Goal: Information Seeking & Learning: Learn about a topic

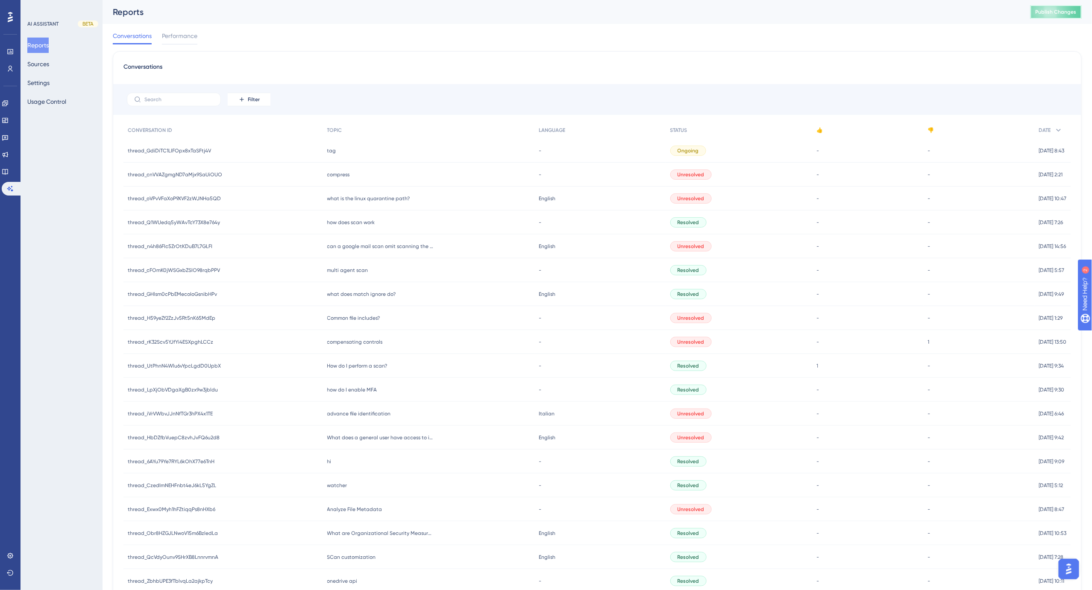
click at [1056, 13] on span "Publish Changes" at bounding box center [1055, 12] width 41 height 7
click at [258, 41] on div "Conversations Performance" at bounding box center [597, 37] width 969 height 27
click at [8, 170] on icon at bounding box center [5, 171] width 7 height 7
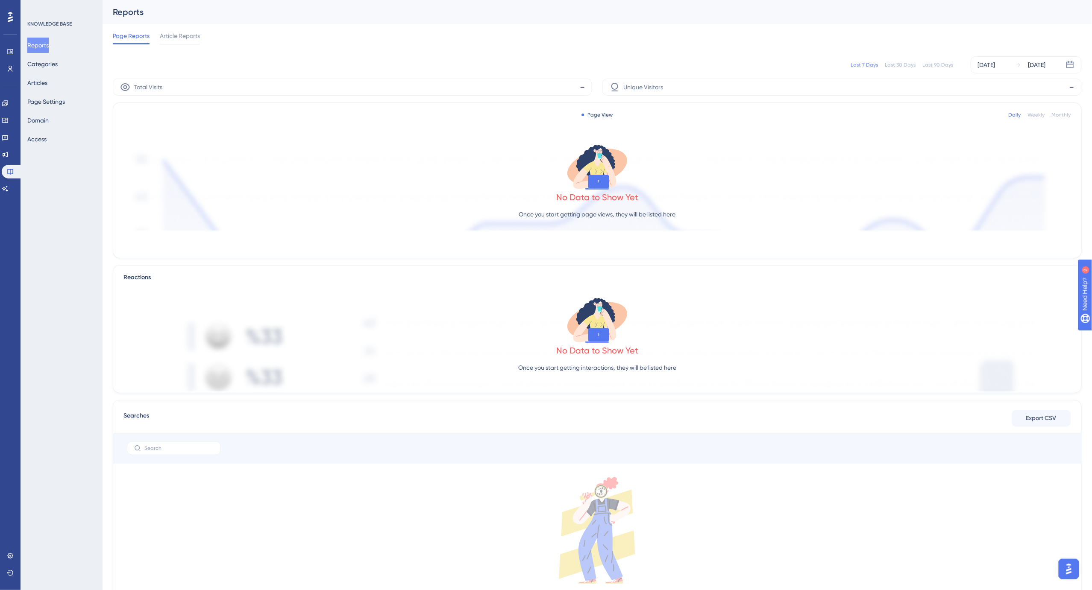
click at [263, 25] on div "Page Reports Article Reports" at bounding box center [597, 37] width 969 height 27
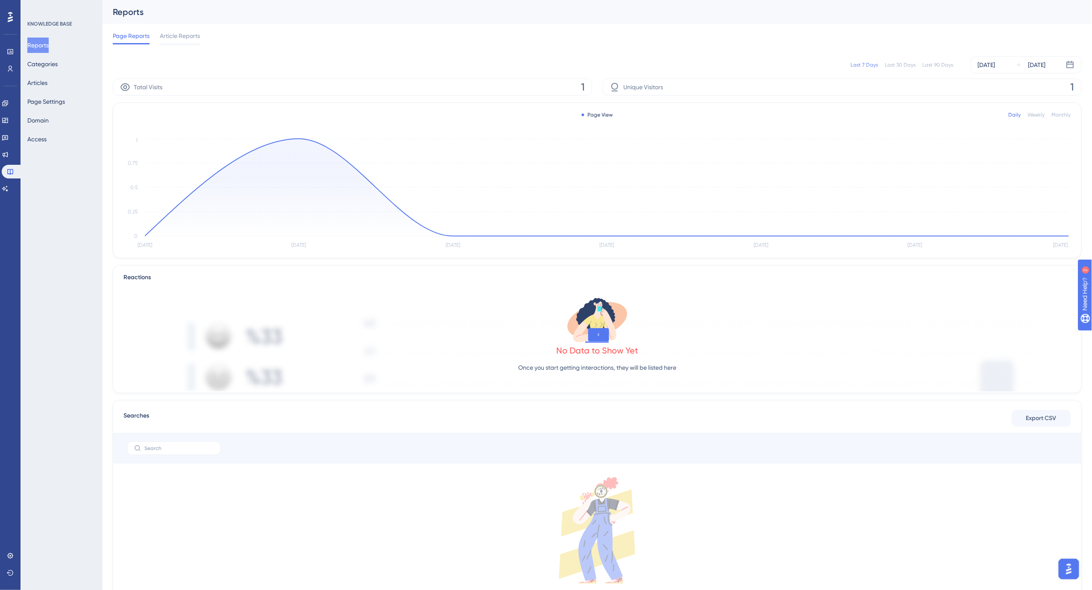
click at [934, 63] on div "Last 90 Days" at bounding box center [937, 64] width 31 height 7
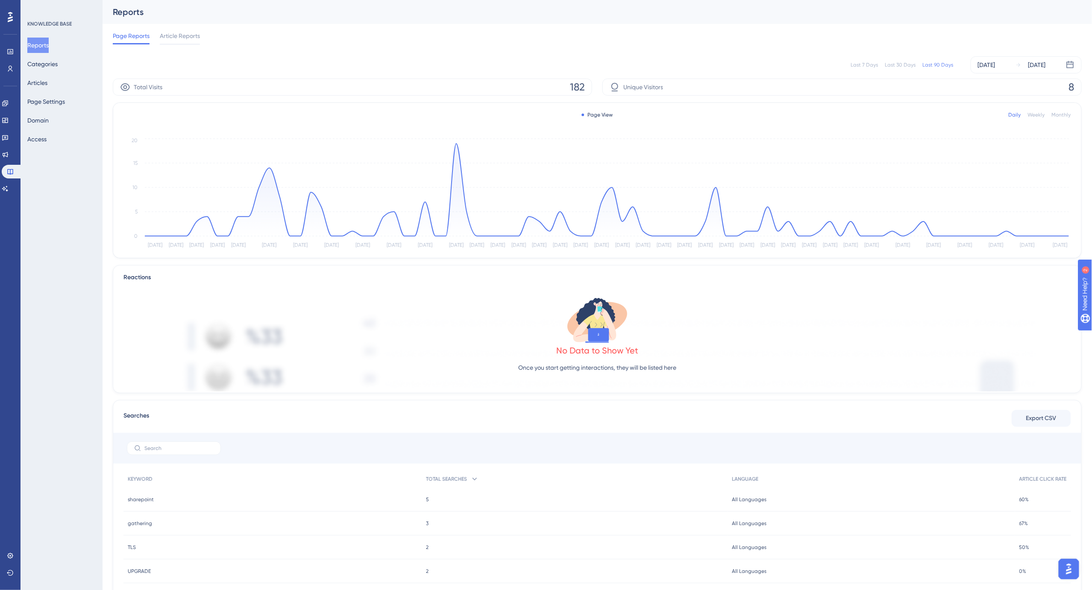
scroll to position [90, 0]
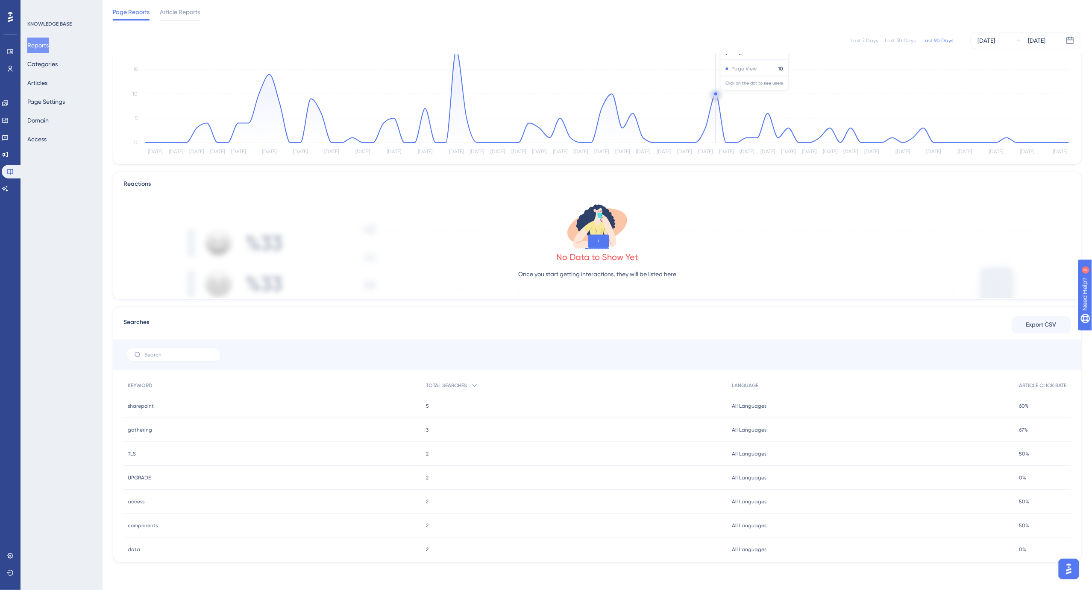
click at [714, 94] on circle at bounding box center [715, 93] width 3 height 3
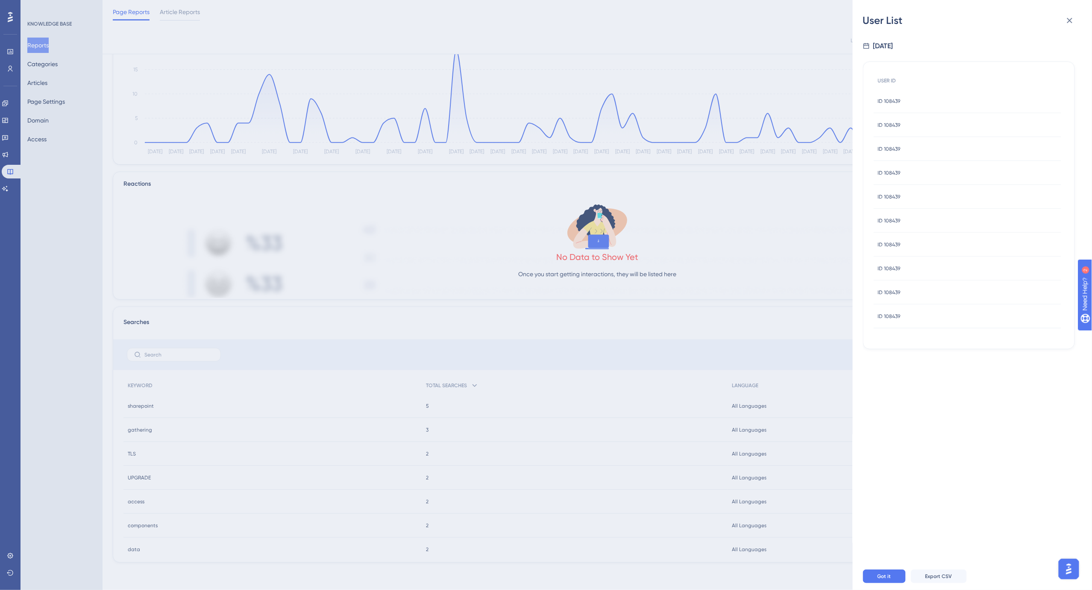
click at [894, 102] on span "ID 108439" at bounding box center [889, 101] width 23 height 7
click at [884, 20] on div "Back to User List" at bounding box center [895, 20] width 44 height 10
click at [882, 580] on span "Got it" at bounding box center [884, 576] width 14 height 7
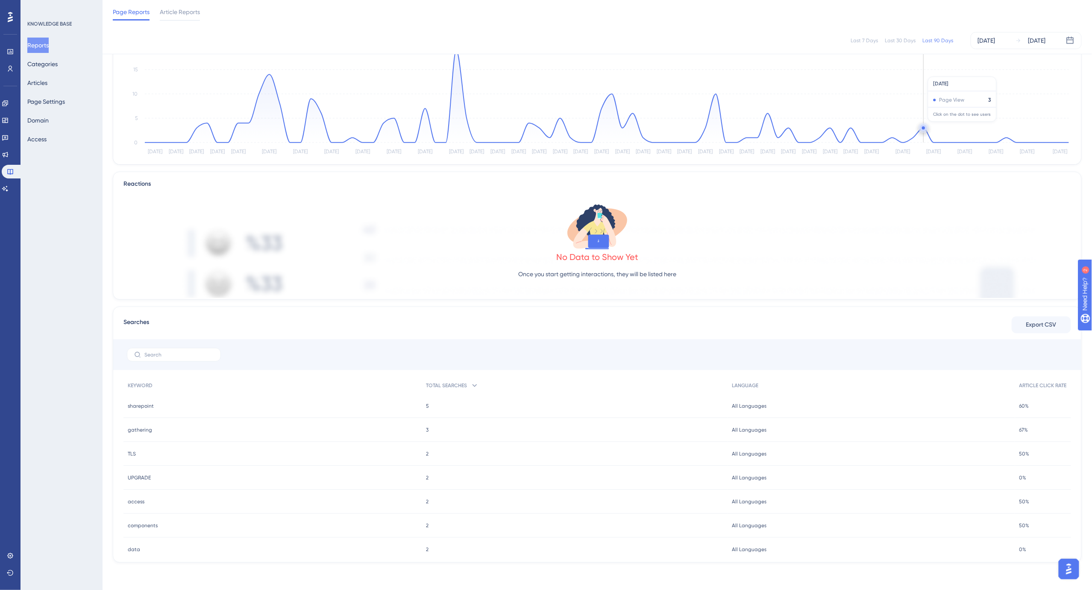
click at [925, 126] on circle at bounding box center [923, 128] width 7 height 7
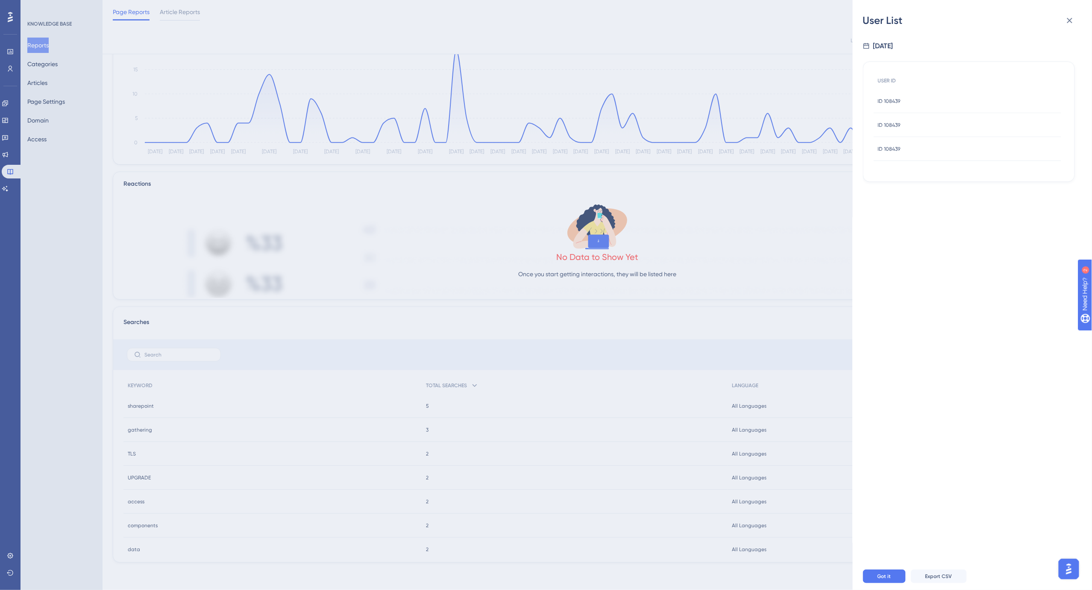
click at [913, 104] on div "ID 108439 ID 108439" at bounding box center [966, 101] width 187 height 24
click at [1065, 22] on icon at bounding box center [1070, 21] width 6 height 6
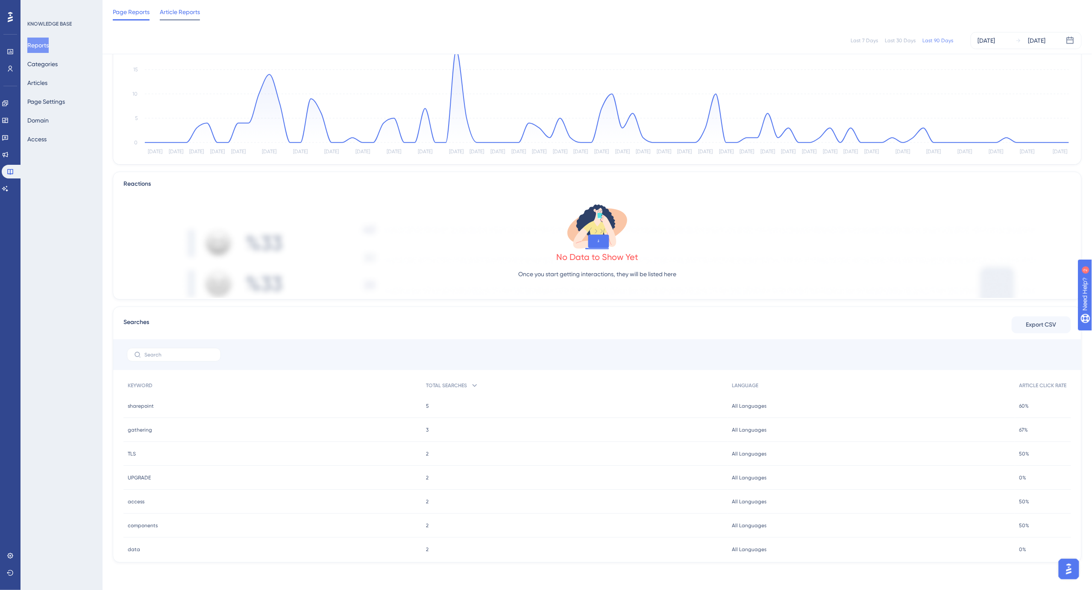
click at [185, 14] on span "Article Reports" at bounding box center [180, 12] width 40 height 10
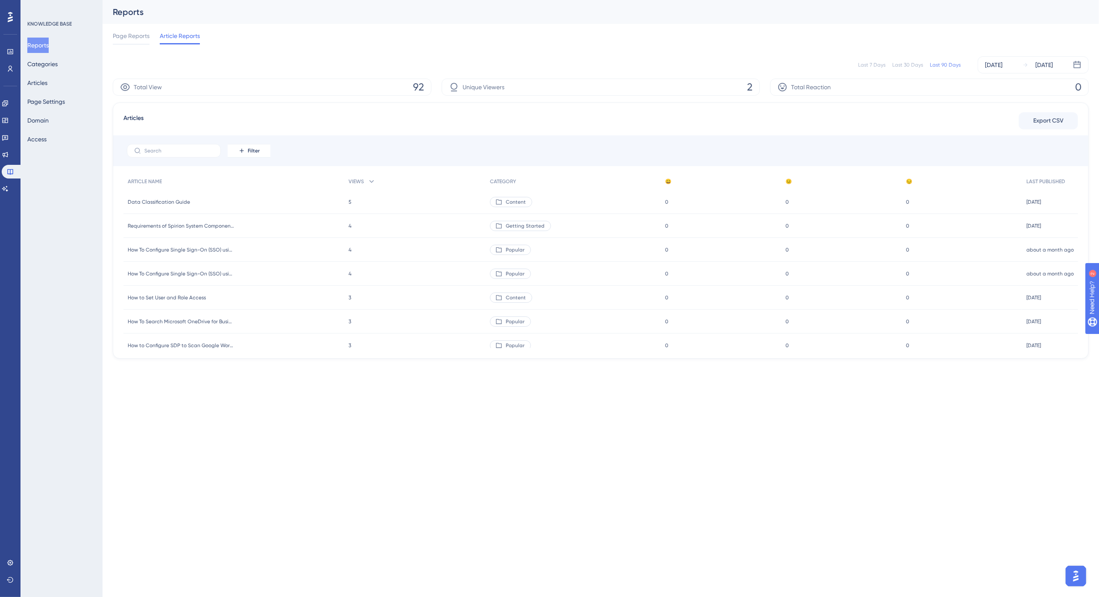
click at [947, 64] on div "Last 90 Days" at bounding box center [945, 64] width 31 height 7
click at [169, 200] on span "Data Classification Guide" at bounding box center [159, 202] width 62 height 7
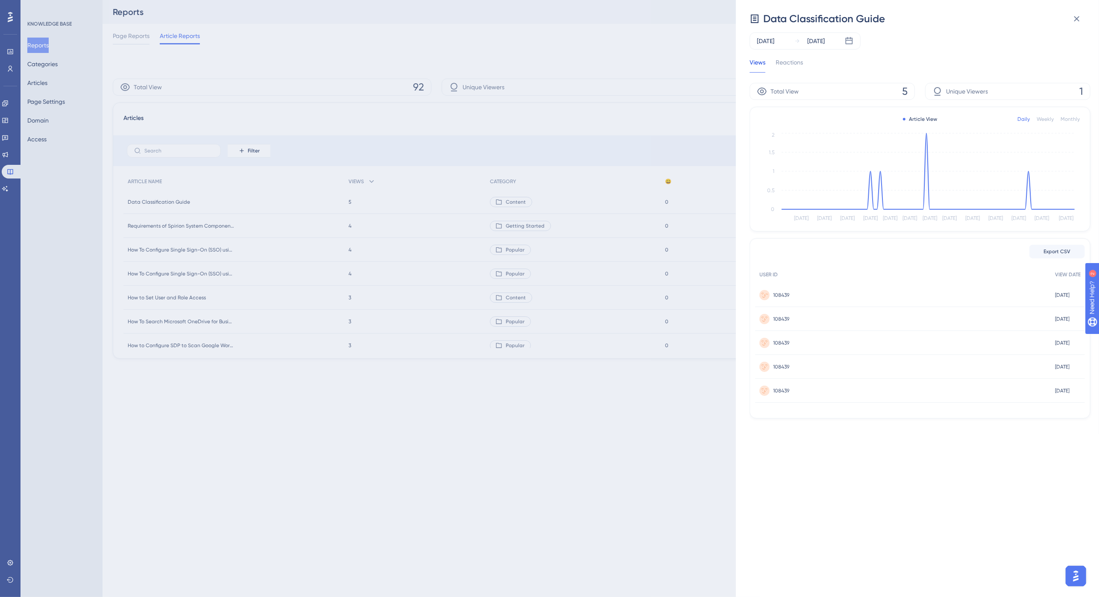
click at [783, 293] on span "108439" at bounding box center [781, 295] width 16 height 7
click at [1065, 19] on icon at bounding box center [1076, 19] width 10 height 10
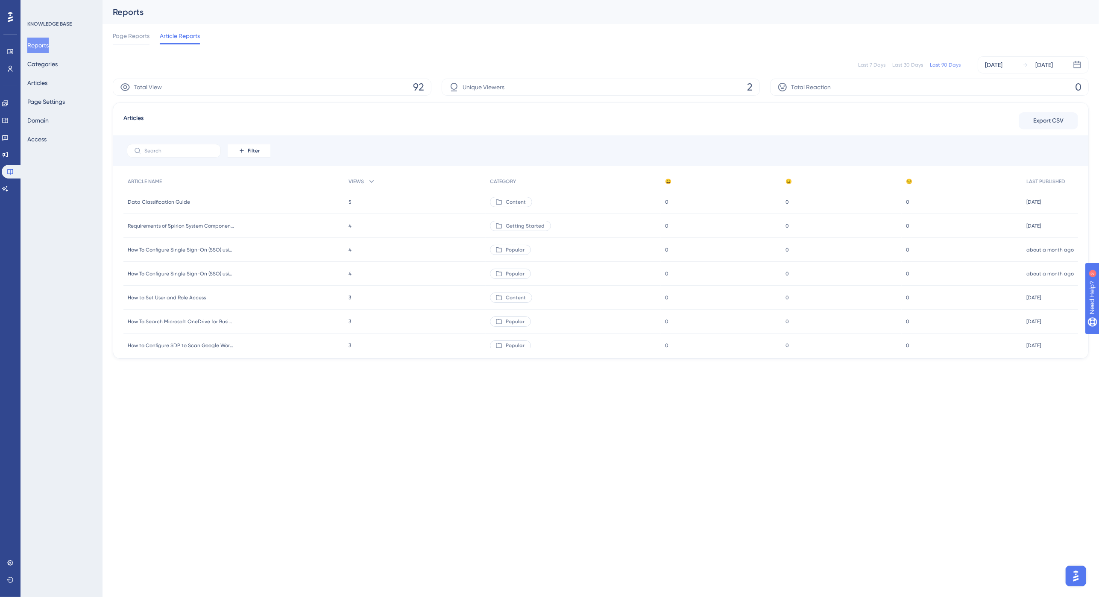
click at [518, 56] on div "Last 7 Days Last 30 Days Last 90 Days [DATE] [DATE]" at bounding box center [601, 64] width 976 height 17
click at [9, 188] on icon at bounding box center [5, 188] width 7 height 7
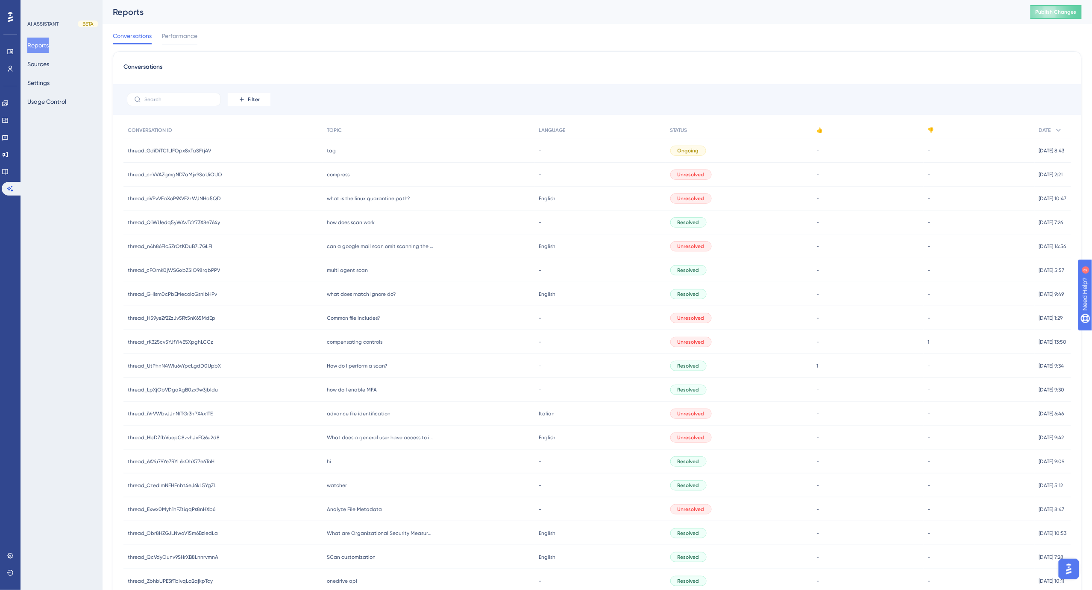
click at [660, 20] on div "Reports Publish Changes" at bounding box center [596, 12] width 989 height 24
click at [1056, 14] on span "Publish Changes" at bounding box center [1055, 12] width 41 height 7
click at [49, 67] on button "Sources" at bounding box center [38, 63] width 22 height 15
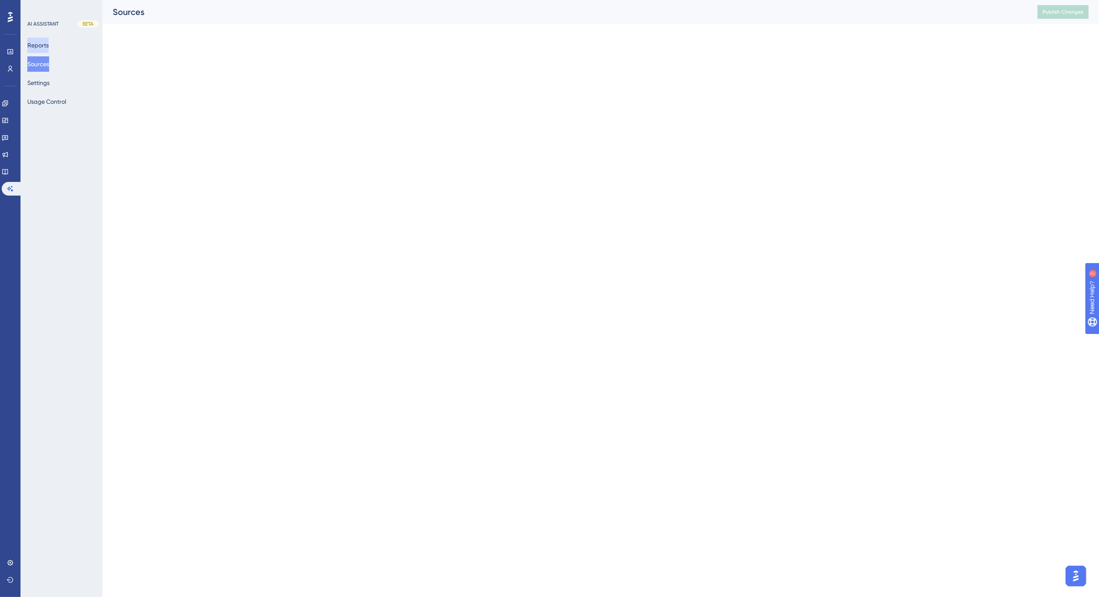
click at [46, 46] on button "Reports" at bounding box center [37, 45] width 21 height 15
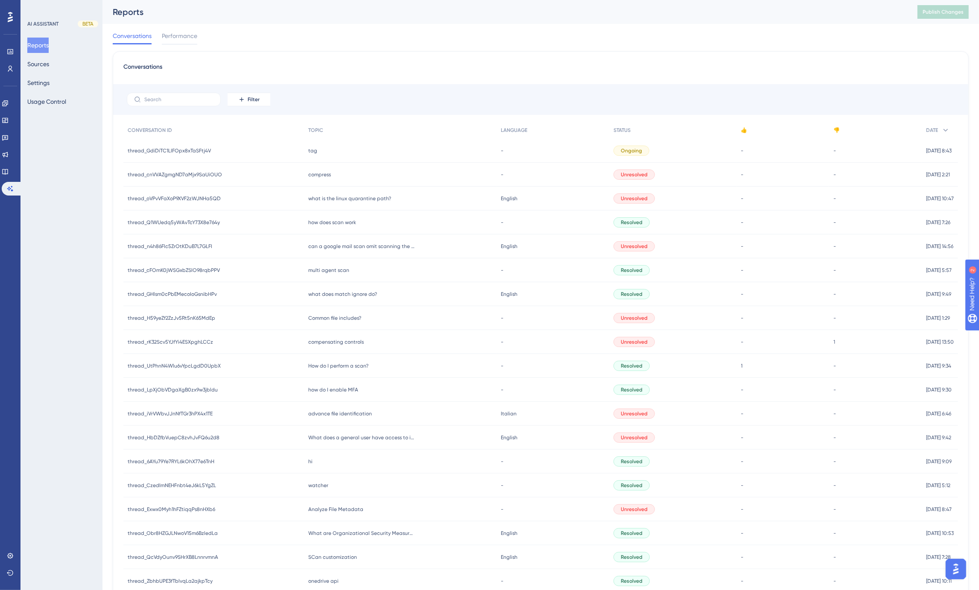
click at [702, 44] on div "Conversations Performance" at bounding box center [541, 37] width 856 height 27
